Goal: Find specific page/section: Find specific page/section

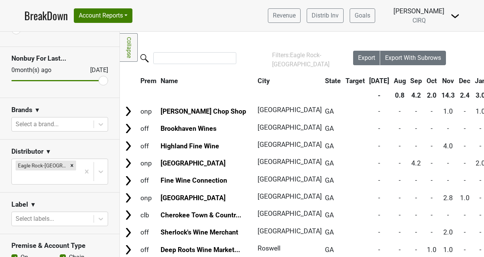
click at [46, 20] on link "BreakDown" at bounding box center [45, 16] width 43 height 16
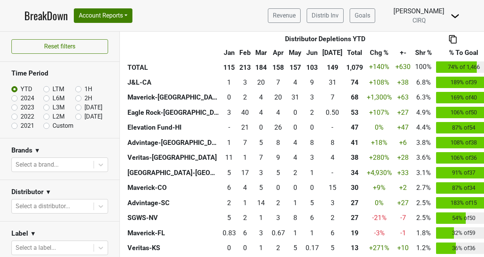
scroll to position [311, 0]
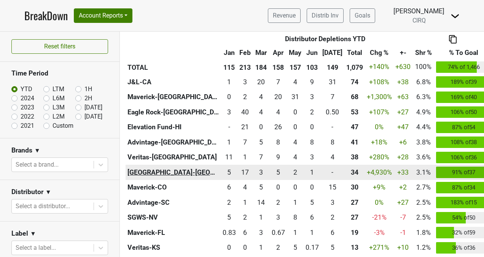
click at [157, 174] on th "[GEOGRAPHIC_DATA]-[GEOGRAPHIC_DATA]" at bounding box center [173, 171] width 95 height 15
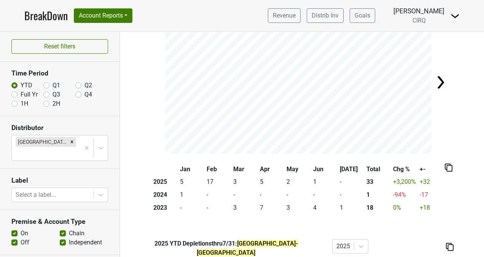
scroll to position [52, 0]
click at [143, 159] on div "Filters [GEOGRAPHIC_DATA]-OH YTD Depletions thru 7/31 : [GEOGRAPHIC_DATA]-[GEOG…" at bounding box center [302, 144] width 364 height 225
